Goal: Task Accomplishment & Management: Use online tool/utility

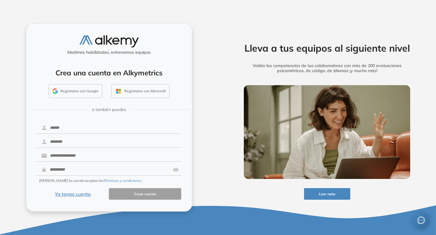
click at [64, 197] on button "Ya tengo cuenta" at bounding box center [73, 194] width 72 height 12
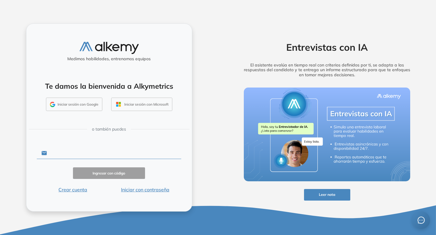
click at [101, 151] on input "text" at bounding box center [114, 152] width 134 height 11
click at [159, 188] on button "Iniciar con contraseña" at bounding box center [145, 189] width 72 height 7
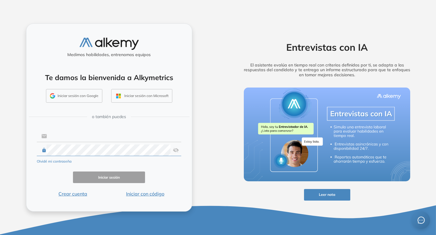
type input "**********"
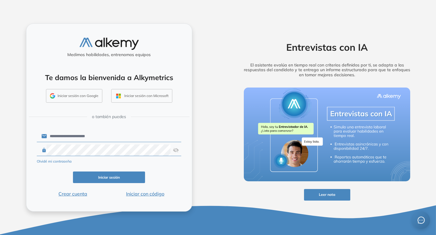
click at [117, 180] on button "Iniciar sesión" at bounding box center [109, 177] width 72 height 12
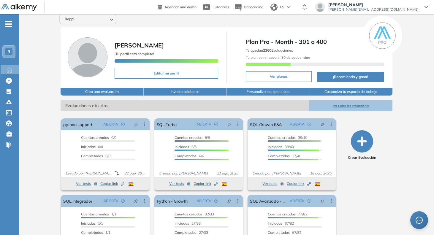
click at [334, 106] on button "Ver todas las evaluaciones" at bounding box center [350, 105] width 83 height 11
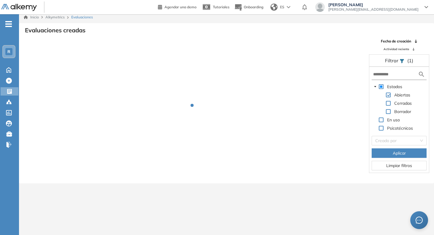
scroll to position [14, 0]
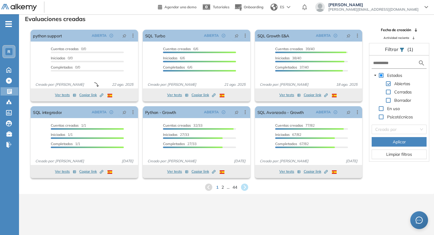
click at [295, 167] on div "SQL Avanzado - Growth ABIERTA Editar Los siguientes tests ya no están disponibl…" at bounding box center [308, 142] width 107 height 72
click at [223, 186] on span "2" at bounding box center [222, 187] width 3 height 7
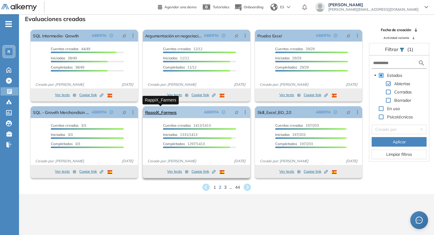
click at [150, 115] on link "RappiX_Farmers" at bounding box center [160, 112] width 31 height 12
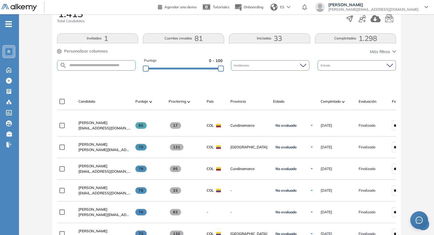
scroll to position [157, 0]
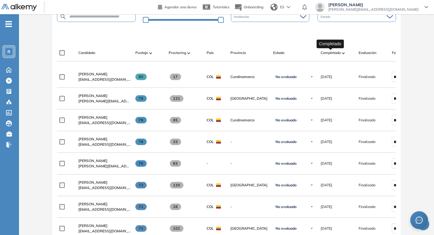
click at [334, 51] on span "Completado" at bounding box center [330, 52] width 20 height 5
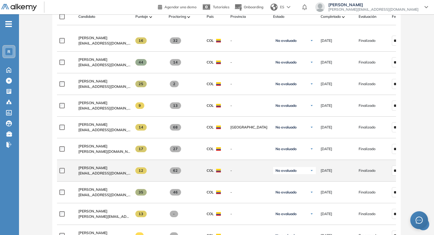
scroll to position [189, 0]
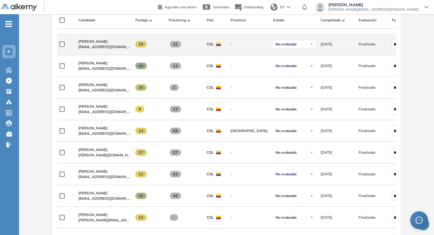
click at [101, 49] on span "[EMAIL_ADDRESS][DOMAIN_NAME]" at bounding box center [104, 46] width 52 height 5
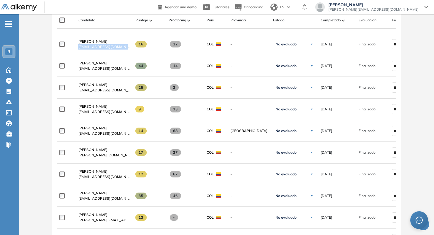
copy div "[EMAIL_ADDRESS][DOMAIN_NAME]"
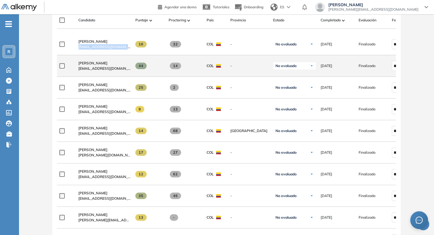
click at [92, 71] on span "[EMAIL_ADDRESS][DOMAIN_NAME]" at bounding box center [104, 68] width 52 height 5
copy div "[EMAIL_ADDRESS][DOMAIN_NAME]"
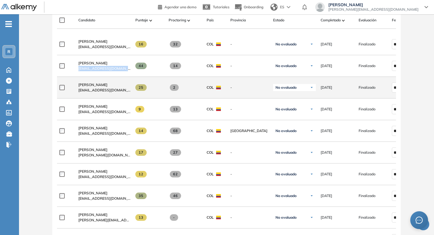
click at [110, 93] on span "[EMAIL_ADDRESS][DOMAIN_NAME]" at bounding box center [104, 90] width 52 height 5
copy div "[EMAIL_ADDRESS][DOMAIN_NAME]"
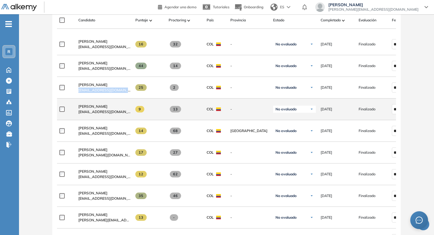
click at [93, 115] on span "[EMAIL_ADDRESS][DOMAIN_NAME]" at bounding box center [104, 111] width 52 height 5
copy span "laurayara63"
click at [93, 115] on span "[EMAIL_ADDRESS][DOMAIN_NAME]" at bounding box center [104, 111] width 52 height 5
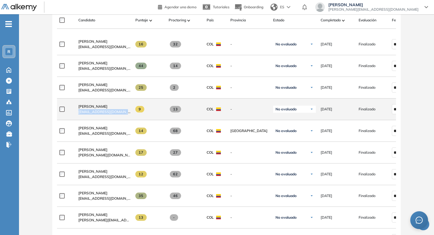
copy div "[EMAIL_ADDRESS][DOMAIN_NAME]"
click at [95, 113] on span "[EMAIL_ADDRESS][DOMAIN_NAME]" at bounding box center [104, 111] width 52 height 5
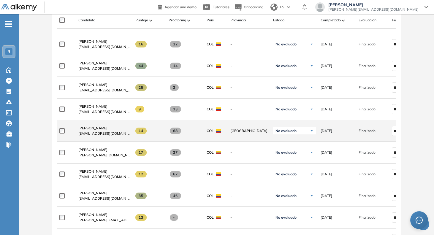
click at [94, 140] on div "[PERSON_NAME] [EMAIL_ADDRESS][DOMAIN_NAME]" at bounding box center [102, 131] width 57 height 20
click at [95, 136] on span "[EMAIL_ADDRESS][DOMAIN_NAME]" at bounding box center [104, 133] width 52 height 5
copy div "[EMAIL_ADDRESS][DOMAIN_NAME]"
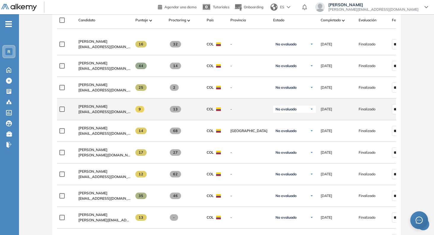
click at [103, 115] on span "[EMAIL_ADDRESS][DOMAIN_NAME]" at bounding box center [104, 111] width 52 height 5
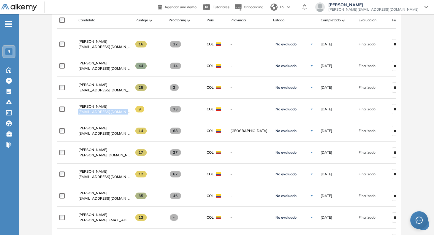
copy div "[EMAIL_ADDRESS][DOMAIN_NAME]"
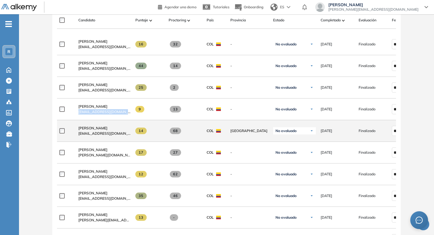
click at [96, 140] on div "[PERSON_NAME] [EMAIL_ADDRESS][DOMAIN_NAME]" at bounding box center [102, 131] width 57 height 20
copy div "[EMAIL_ADDRESS][DOMAIN_NAME]"
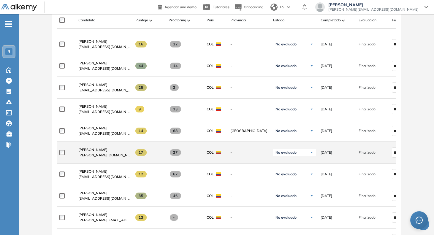
click at [101, 158] on span "[PERSON_NAME][DOMAIN_NAME][EMAIL_ADDRESS][DOMAIN_NAME]" at bounding box center [104, 154] width 52 height 5
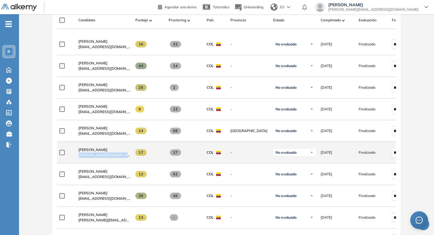
click at [101, 158] on span "[PERSON_NAME][DOMAIN_NAME][EMAIL_ADDRESS][DOMAIN_NAME]" at bounding box center [104, 154] width 52 height 5
copy div "[PERSON_NAME][DOMAIN_NAME][EMAIL_ADDRESS][DOMAIN_NAME]"
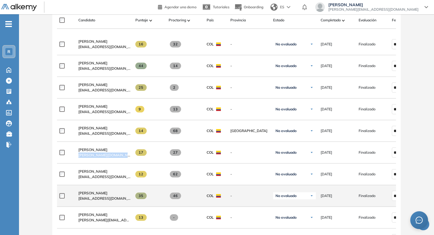
click at [85, 201] on span "[EMAIL_ADDRESS][DOMAIN_NAME]" at bounding box center [104, 198] width 52 height 5
copy div "[EMAIL_ADDRESS][DOMAIN_NAME]"
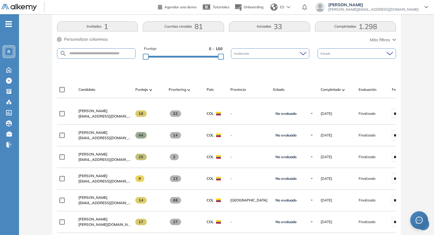
scroll to position [0, 0]
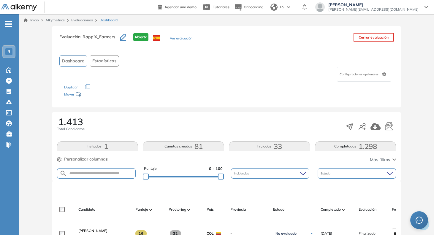
click at [23, 9] on img at bounding box center [19, 7] width 36 height 7
